Goal: Book appointment/travel/reservation

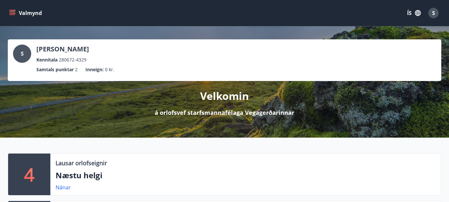
click at [13, 12] on icon "menu" at bounding box center [12, 11] width 6 height 1
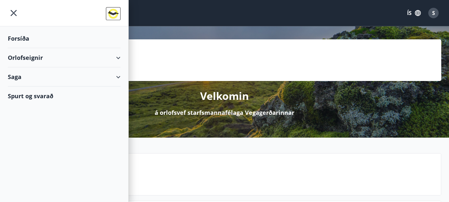
click at [31, 54] on div "Orlofseignir" at bounding box center [64, 57] width 113 height 19
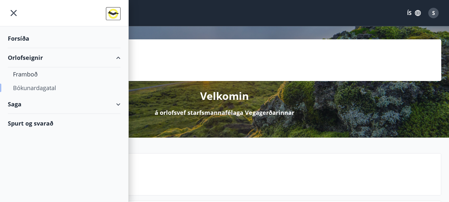
click at [47, 87] on div "Bókunardagatal" at bounding box center [64, 88] width 102 height 14
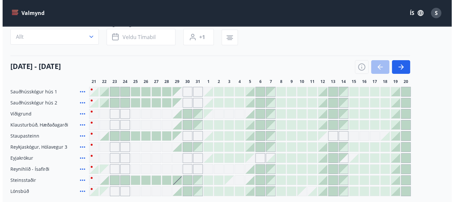
scroll to position [50, 0]
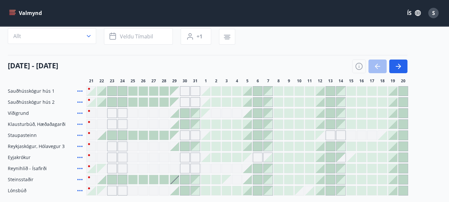
click at [291, 168] on div at bounding box center [289, 168] width 9 height 9
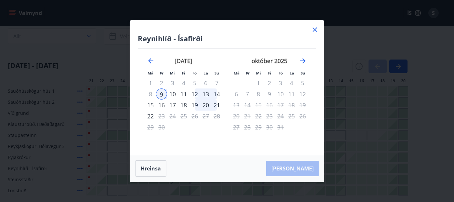
click at [185, 93] on div "11" at bounding box center [183, 93] width 11 height 11
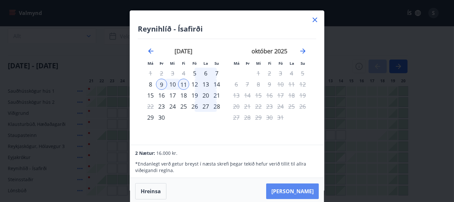
click at [298, 190] on button "[PERSON_NAME]" at bounding box center [292, 191] width 53 height 16
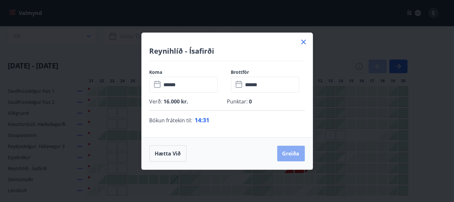
click at [288, 155] on button "Greiða" at bounding box center [291, 154] width 28 height 16
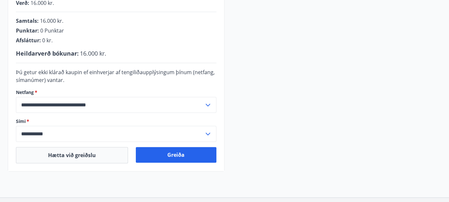
scroll to position [170, 0]
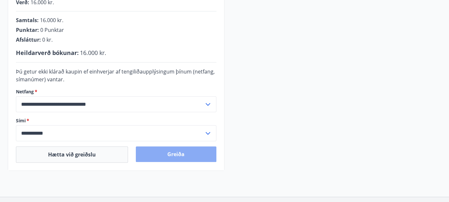
click at [176, 152] on button "Greiða" at bounding box center [176, 154] width 81 height 16
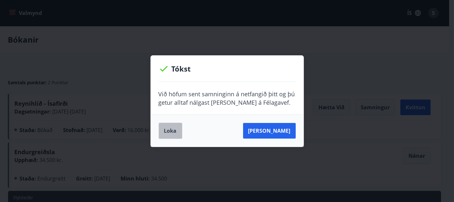
click at [173, 129] on button "Loka" at bounding box center [171, 131] width 24 height 16
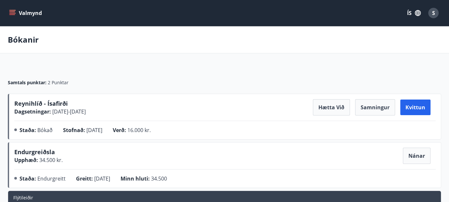
click at [14, 14] on icon "menu" at bounding box center [12, 14] width 6 height 1
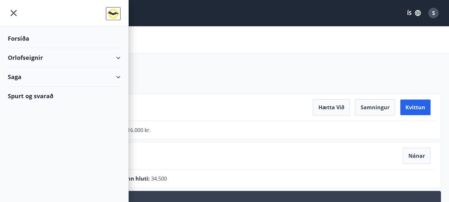
click at [39, 56] on div "Orlofseignir" at bounding box center [64, 57] width 113 height 19
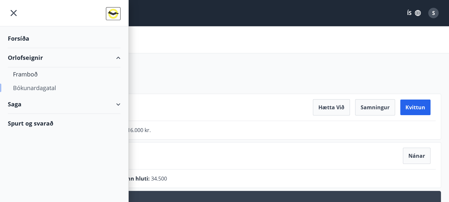
click at [39, 86] on div "Bókunardagatal" at bounding box center [64, 88] width 102 height 14
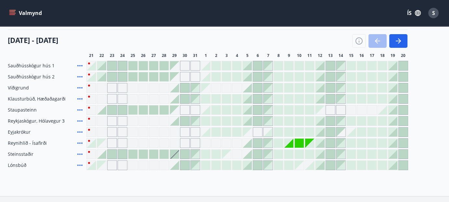
scroll to position [77, 0]
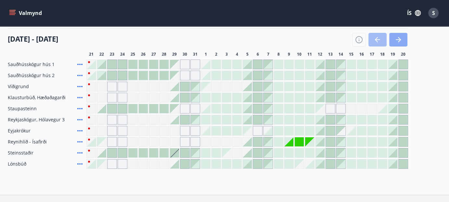
click at [397, 33] on button "button" at bounding box center [399, 40] width 18 height 14
